Goal: Information Seeking & Learning: Learn about a topic

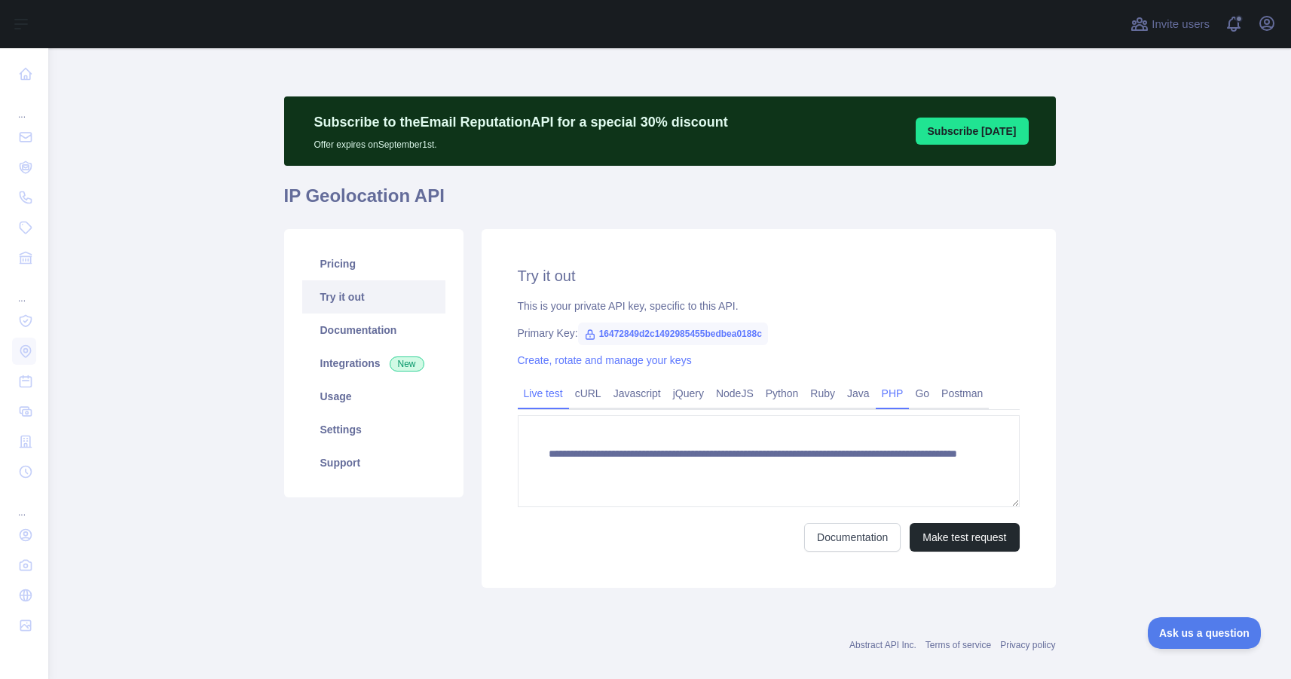
click at [890, 398] on link "PHP" at bounding box center [893, 393] width 34 height 24
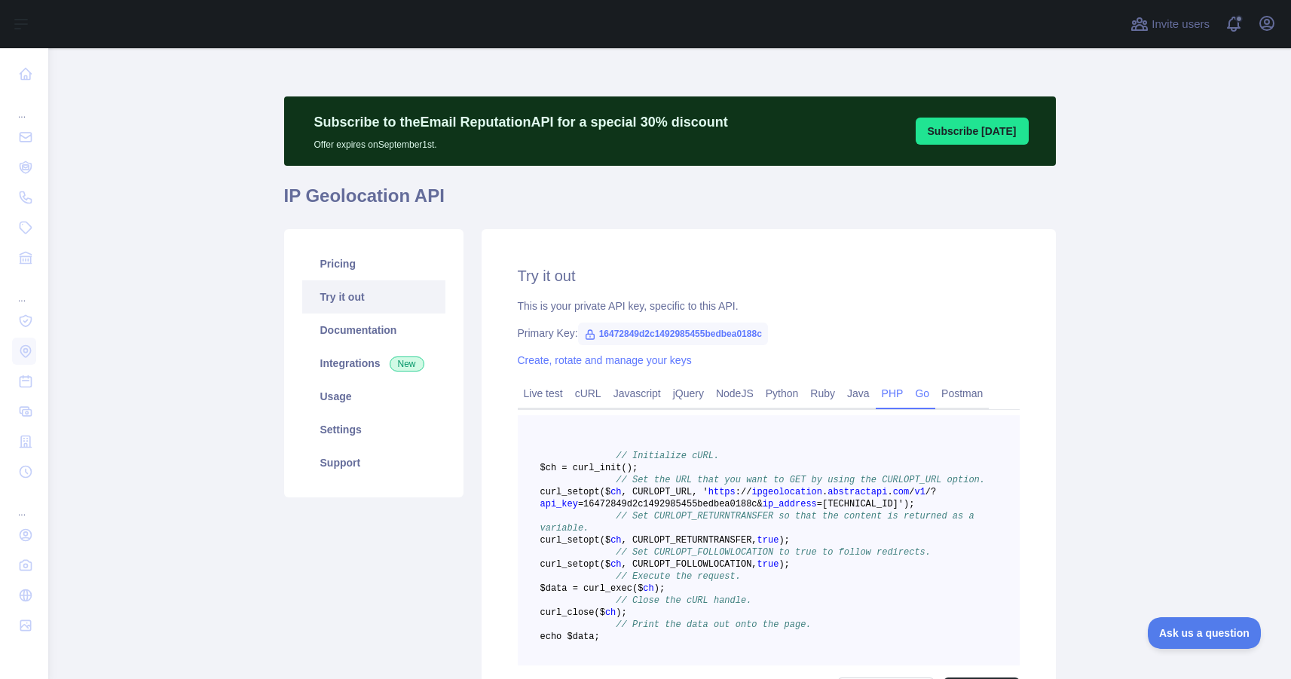
click at [919, 393] on link "Go" at bounding box center [922, 393] width 26 height 24
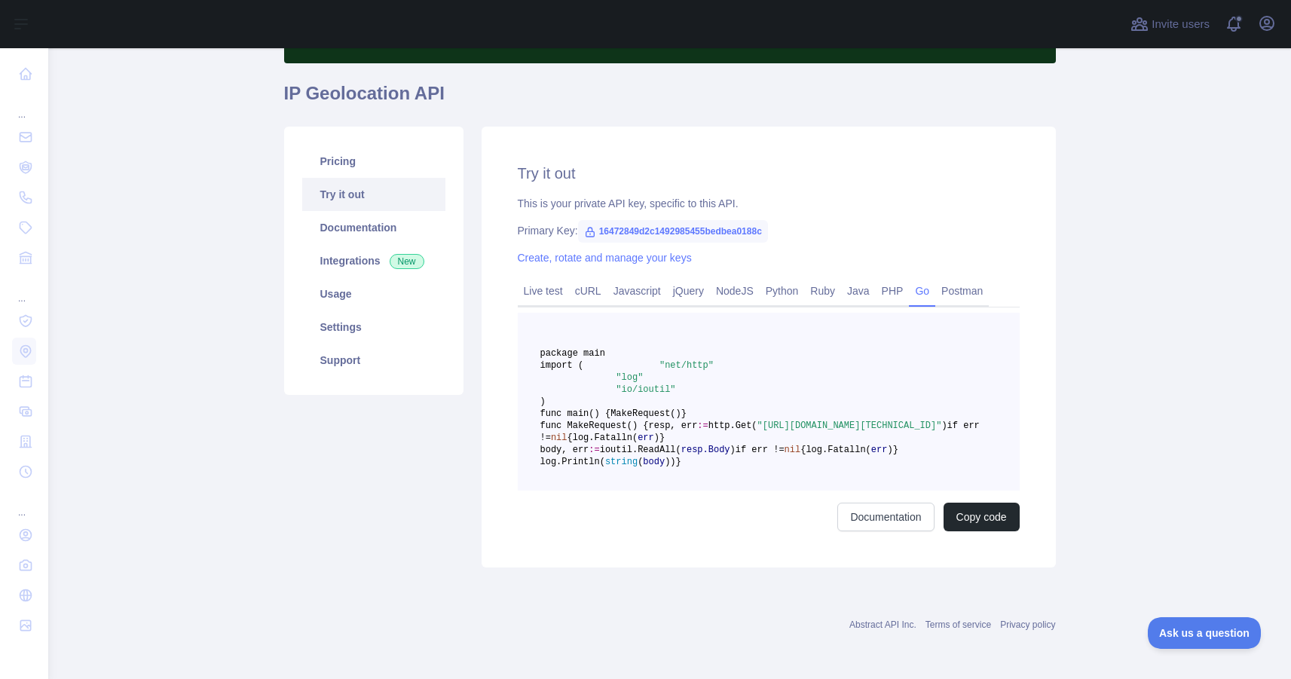
scroll to position [173, 0]
click at [965, 279] on link "Postman" at bounding box center [962, 291] width 54 height 24
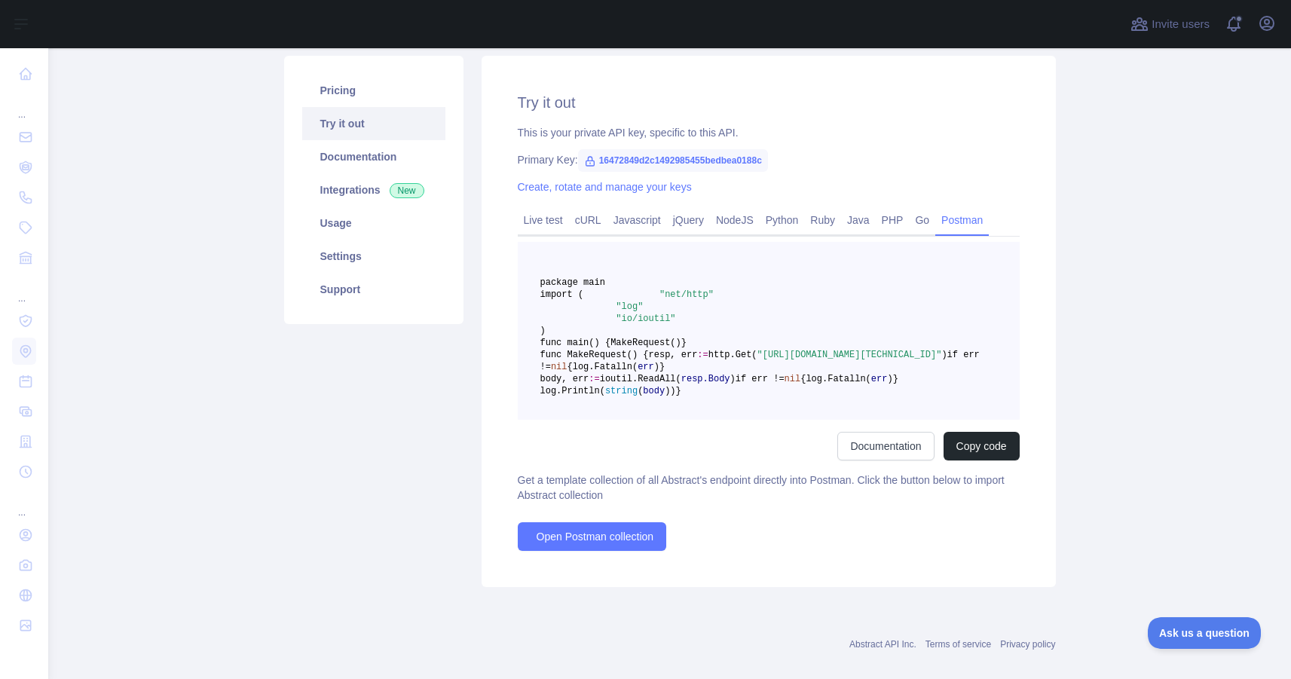
scroll to position [0, 0]
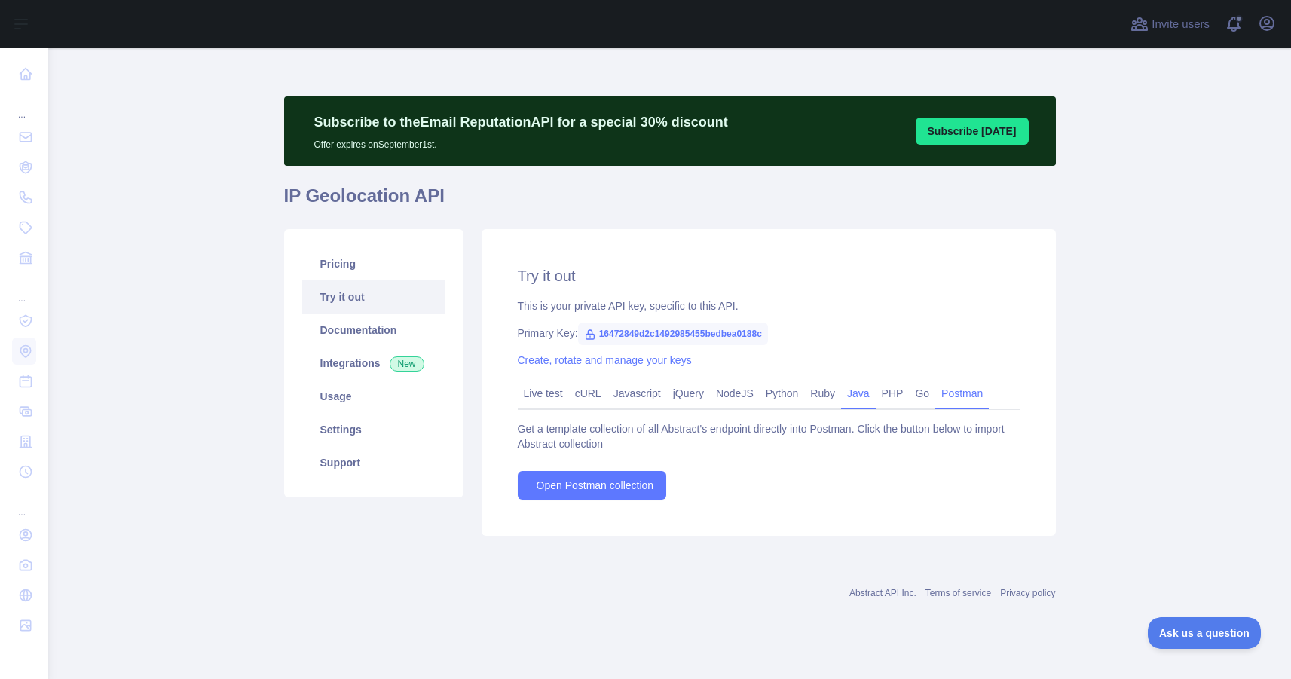
click at [876, 396] on link "Java" at bounding box center [858, 393] width 35 height 24
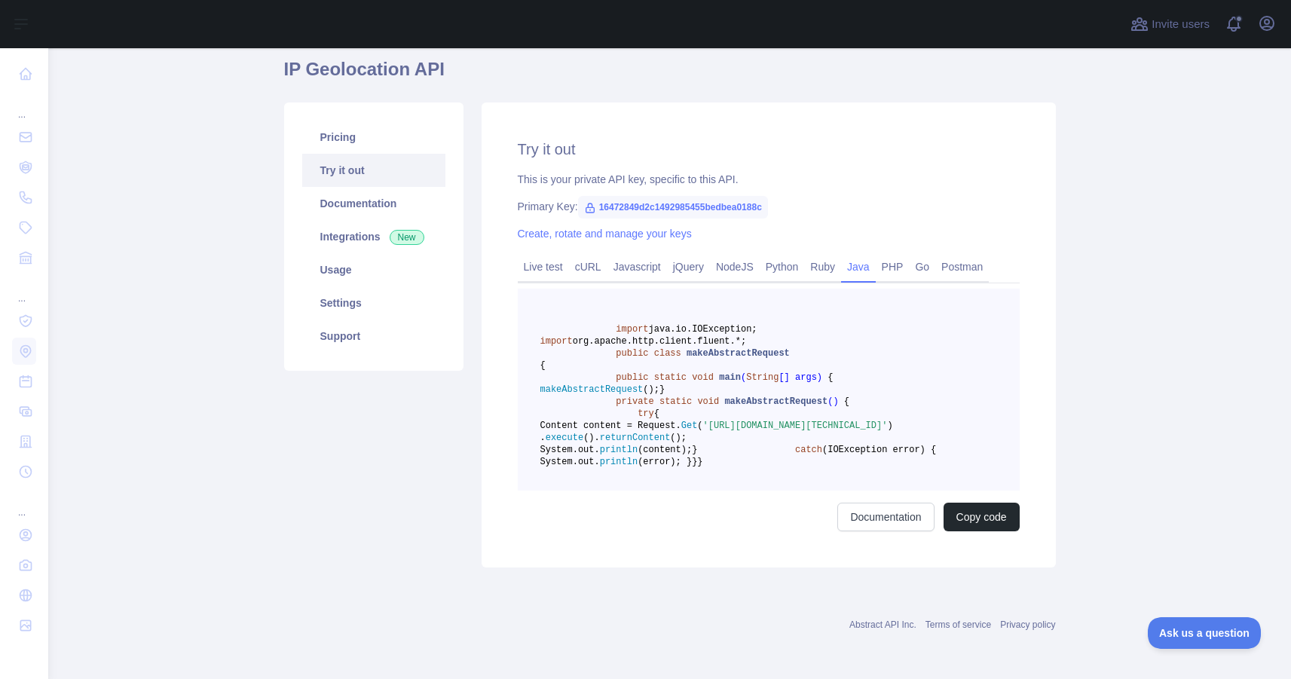
scroll to position [148, 0]
click at [746, 336] on span "org.apache.http.client.fluent.*;" at bounding box center [659, 341] width 173 height 11
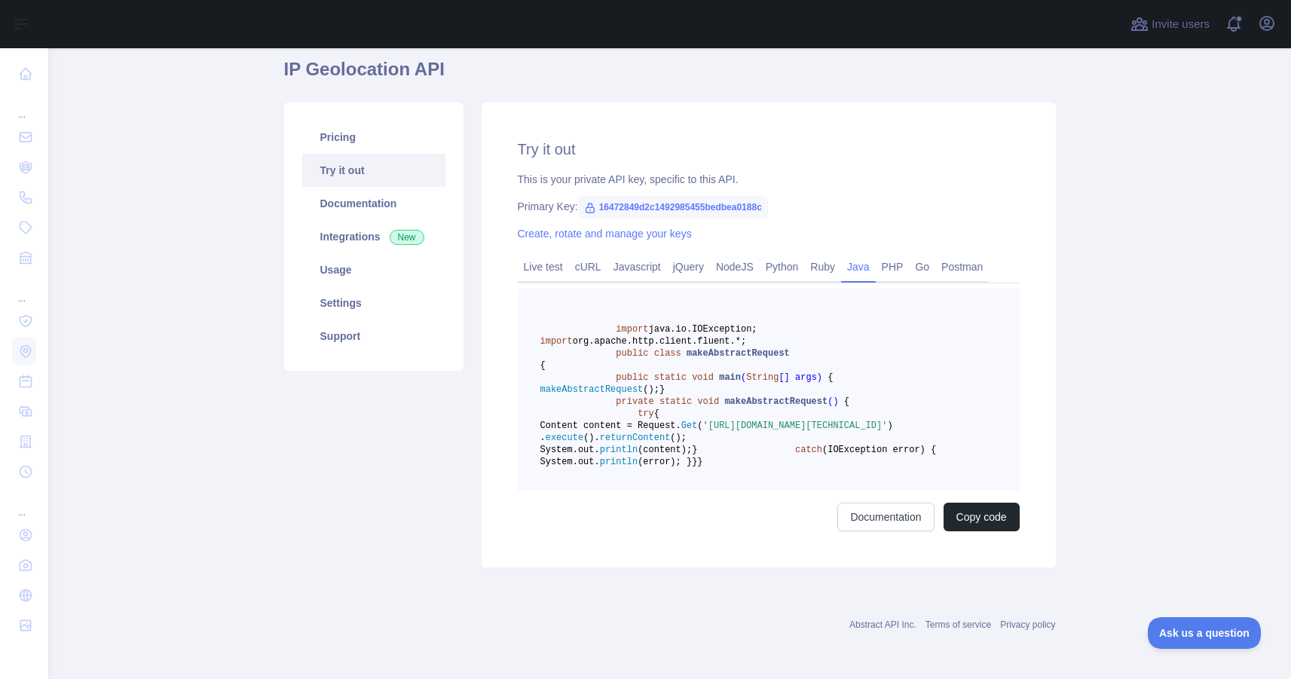
click at [711, 336] on span "org.apache.http.client.fluent.*;" at bounding box center [659, 341] width 173 height 11
click at [683, 336] on span "org.apache.http.client.fluent.*;" at bounding box center [659, 341] width 173 height 11
click at [687, 348] on span "makeAbstractRequest" at bounding box center [737, 353] width 103 height 11
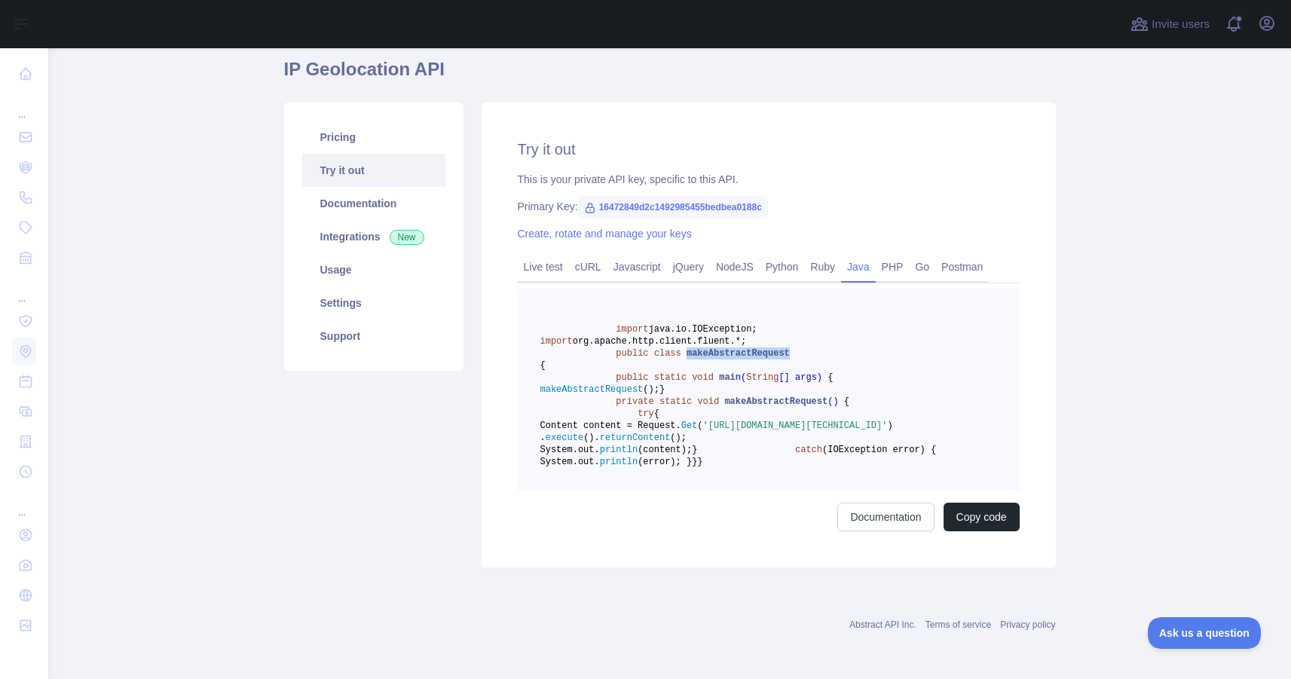
click at [687, 348] on span "makeAbstractRequest" at bounding box center [737, 353] width 103 height 11
drag, startPoint x: 612, startPoint y: 328, endPoint x: 860, endPoint y: 528, distance: 318.8
click at [860, 491] on pre "import java.io.IOException; import org.apache.http.client.fluent.*; public clas…" at bounding box center [769, 390] width 502 height 202
click at [839, 434] on pre "import java.io.IOException; import org.apache.http.client.fluent.*; public clas…" at bounding box center [769, 390] width 502 height 202
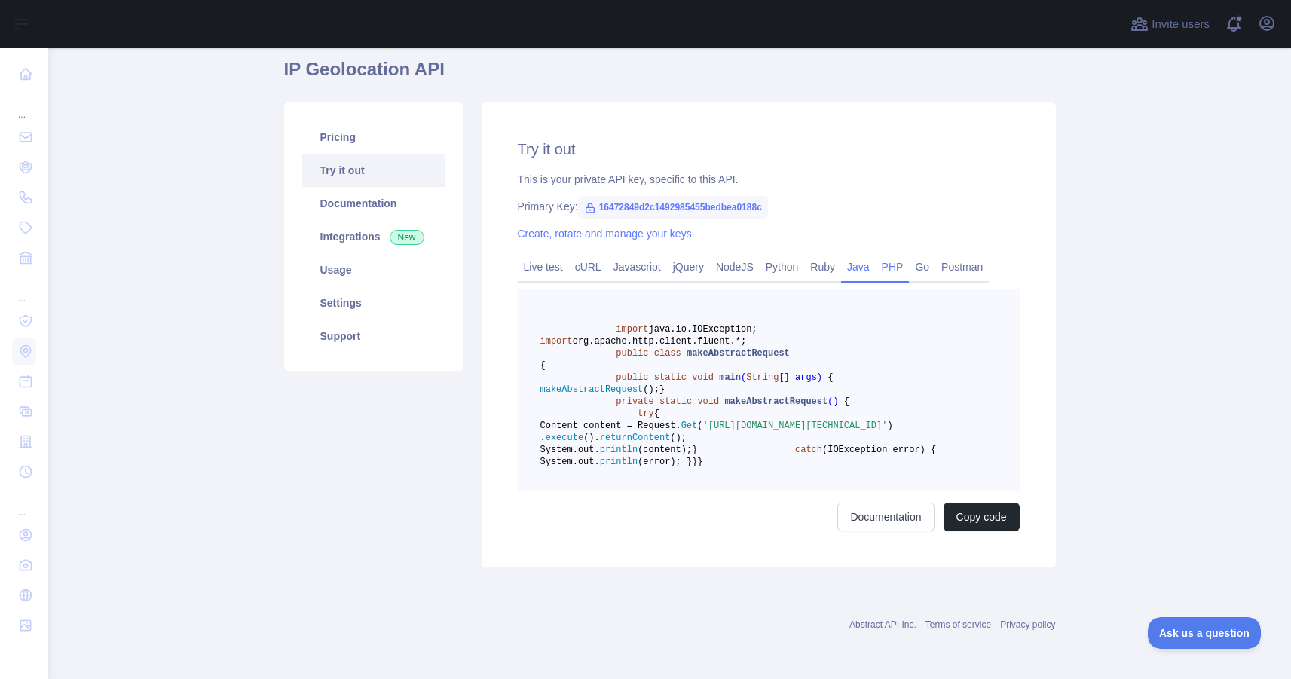
click at [906, 255] on link "PHP" at bounding box center [893, 267] width 34 height 24
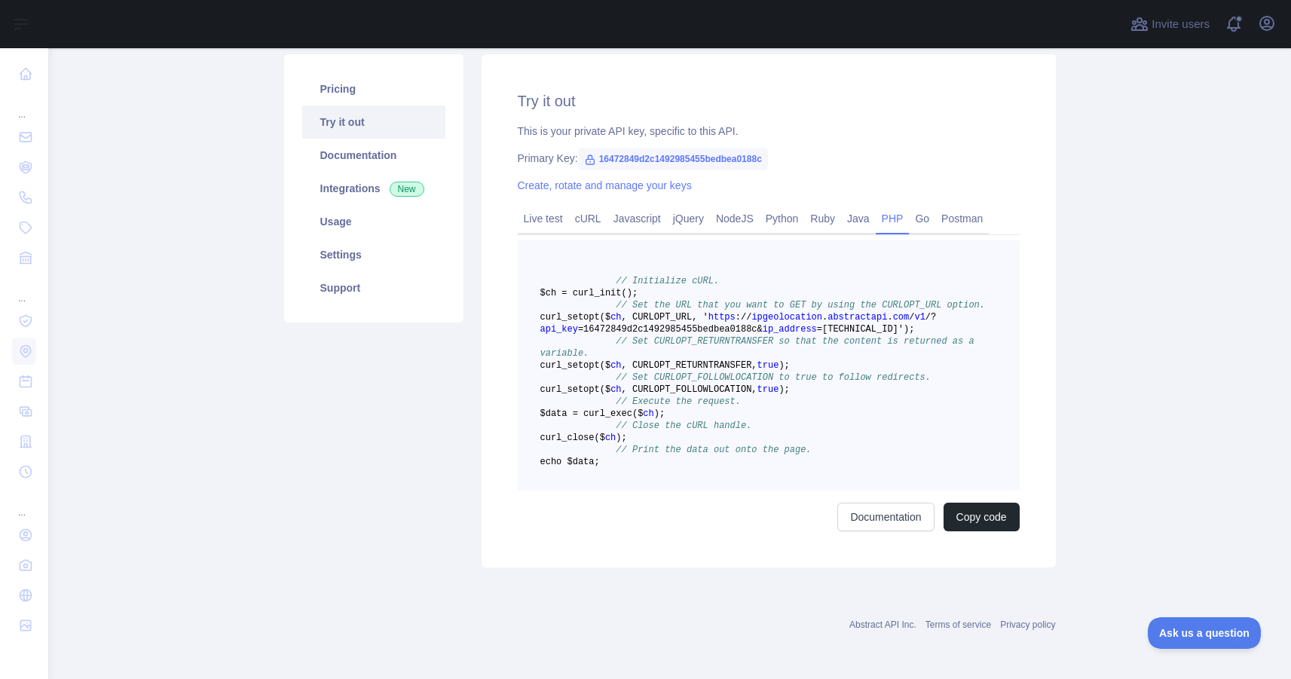
drag, startPoint x: 622, startPoint y: 507, endPoint x: 568, endPoint y: 264, distance: 249.2
click at [568, 264] on pre "// Initialize cURL. $ch = curl _init() ; // Set the URL that you want to GET by…" at bounding box center [769, 365] width 502 height 250
click at [778, 279] on pre "// Initialize cURL. $ch = curl _init() ; // Set the URL that you want to GET by…" at bounding box center [769, 365] width 502 height 250
click at [931, 213] on link "Go" at bounding box center [922, 218] width 26 height 24
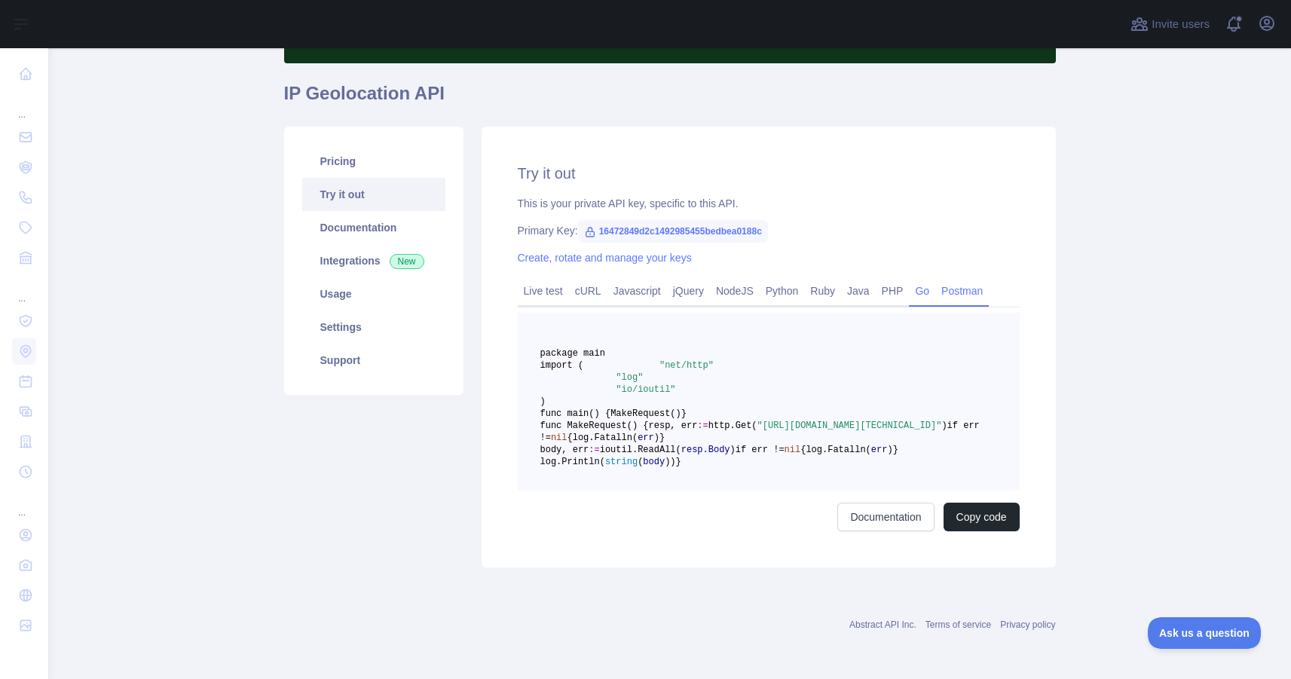
click at [979, 279] on link "Postman" at bounding box center [962, 291] width 54 height 24
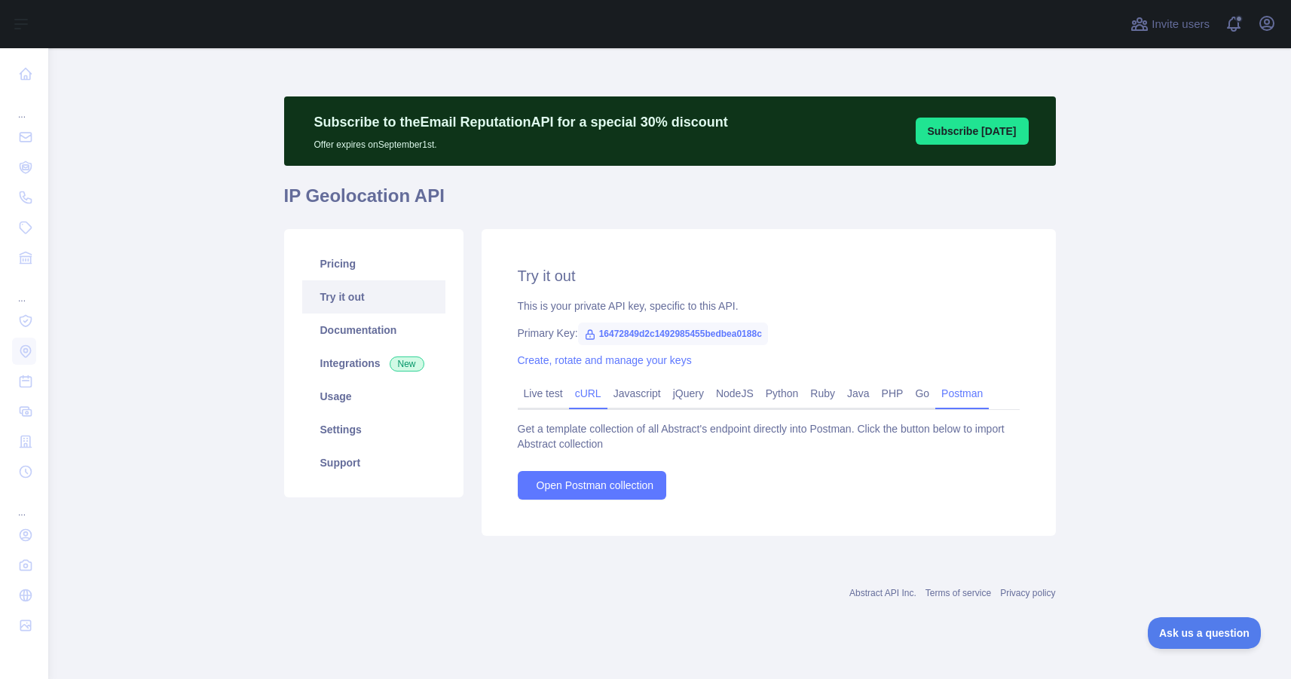
click at [584, 398] on link "cURL" at bounding box center [588, 393] width 38 height 24
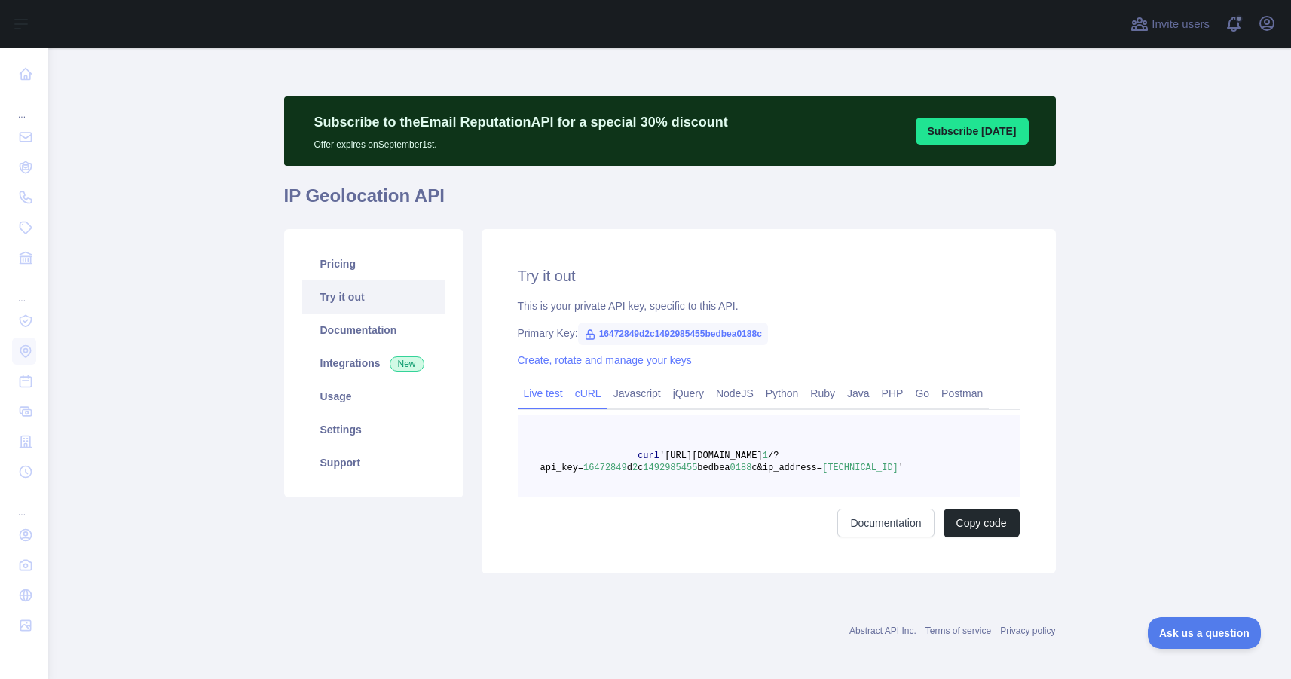
click at [542, 399] on link "Live test" at bounding box center [543, 393] width 51 height 24
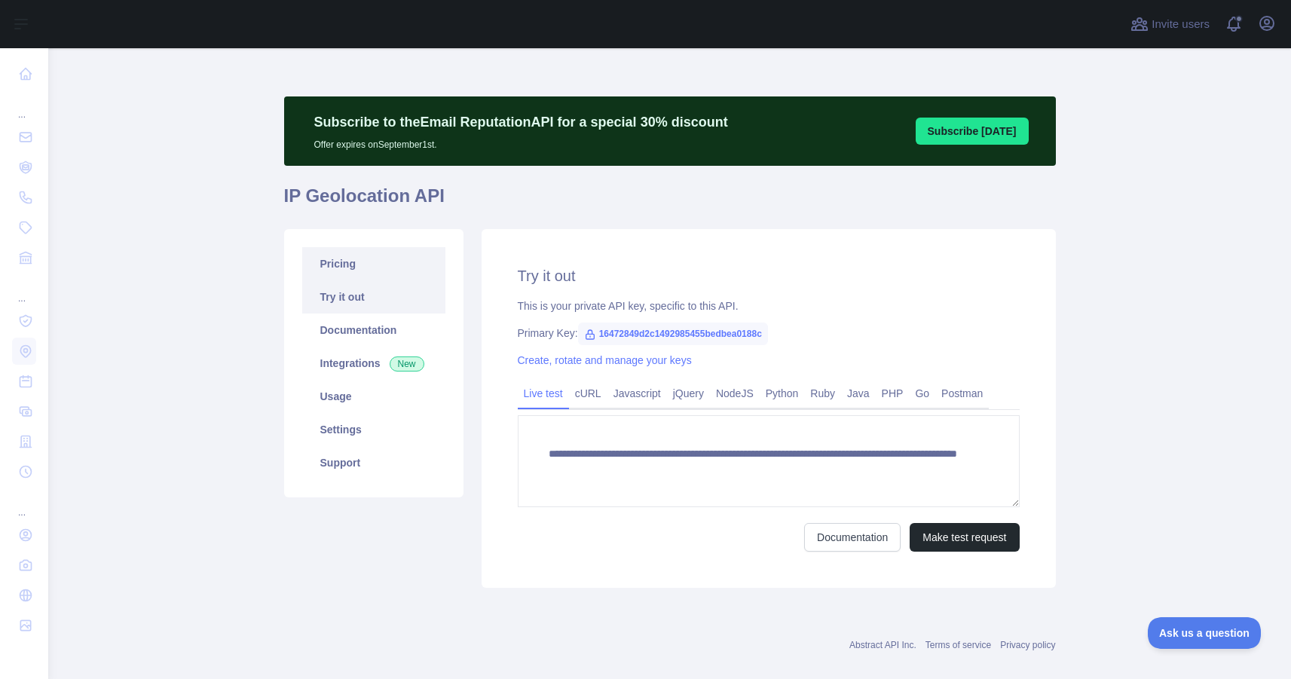
click at [355, 267] on link "Pricing" at bounding box center [373, 263] width 143 height 33
